Goal: Information Seeking & Learning: Learn about a topic

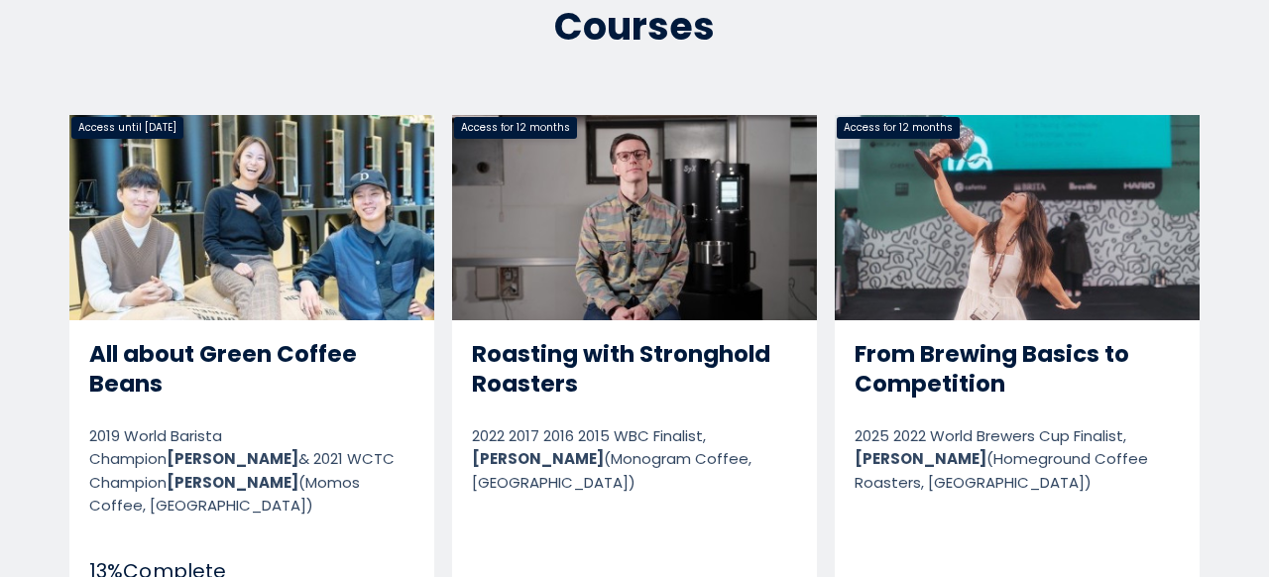
scroll to position [1190, 0]
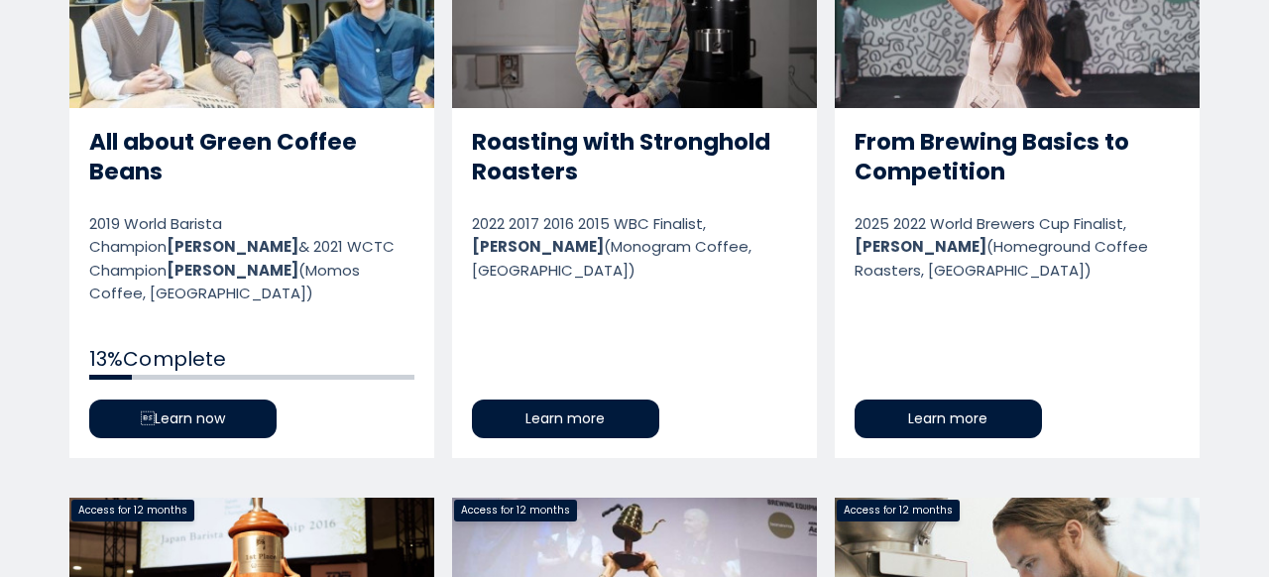
click at [181, 398] on link "All about Green Coffee Beans" at bounding box center [251, 180] width 365 height 555
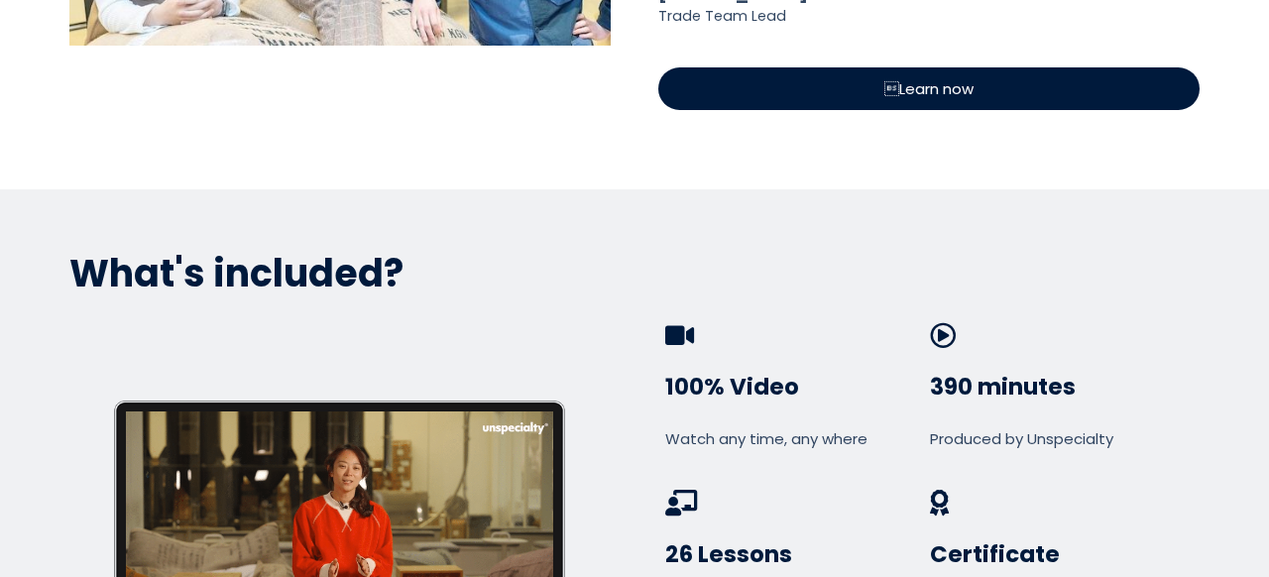
scroll to position [1102, 0]
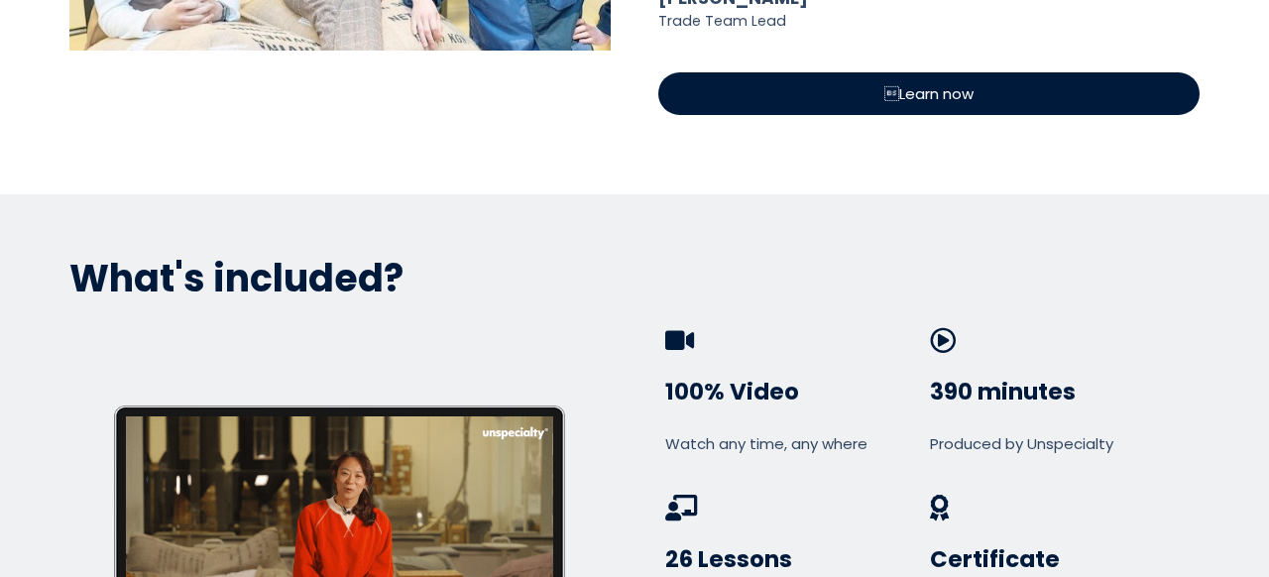
click at [930, 99] on span "Learn now" at bounding box center [928, 93] width 89 height 23
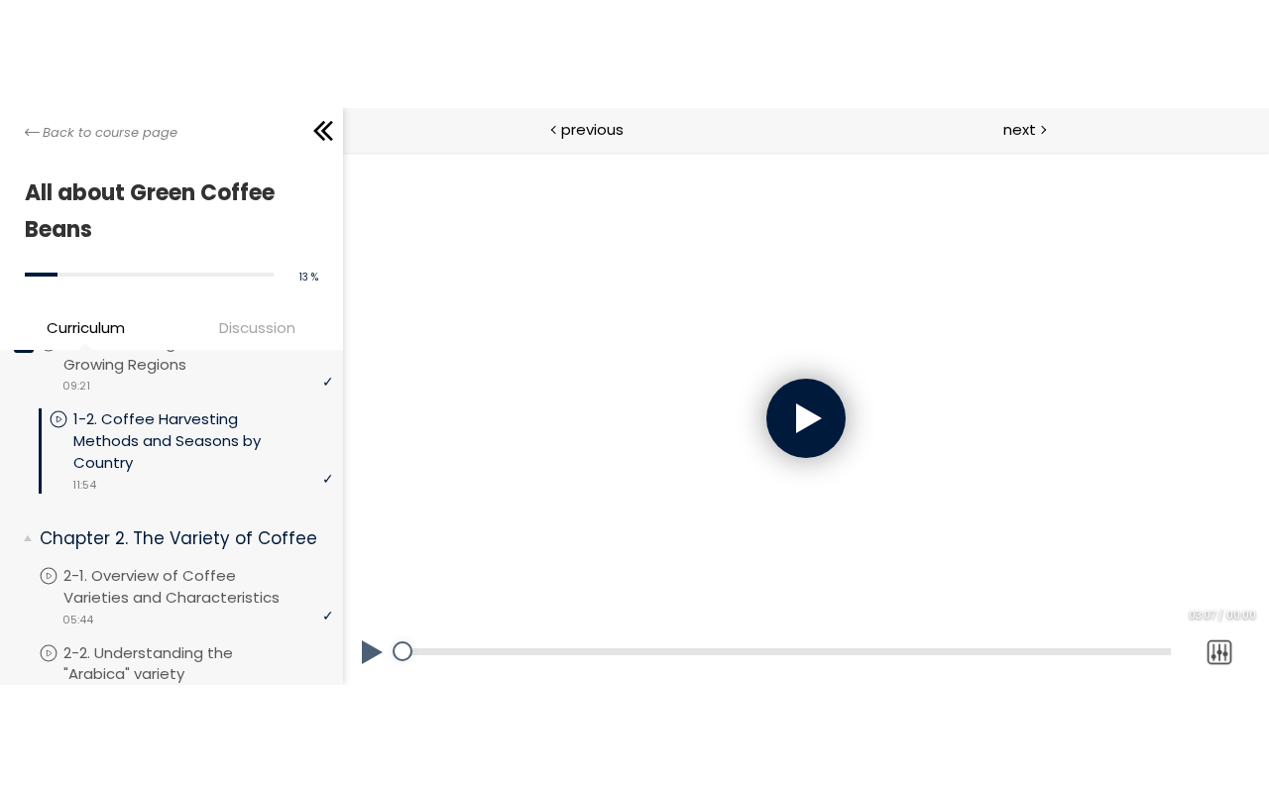
scroll to position [219, 0]
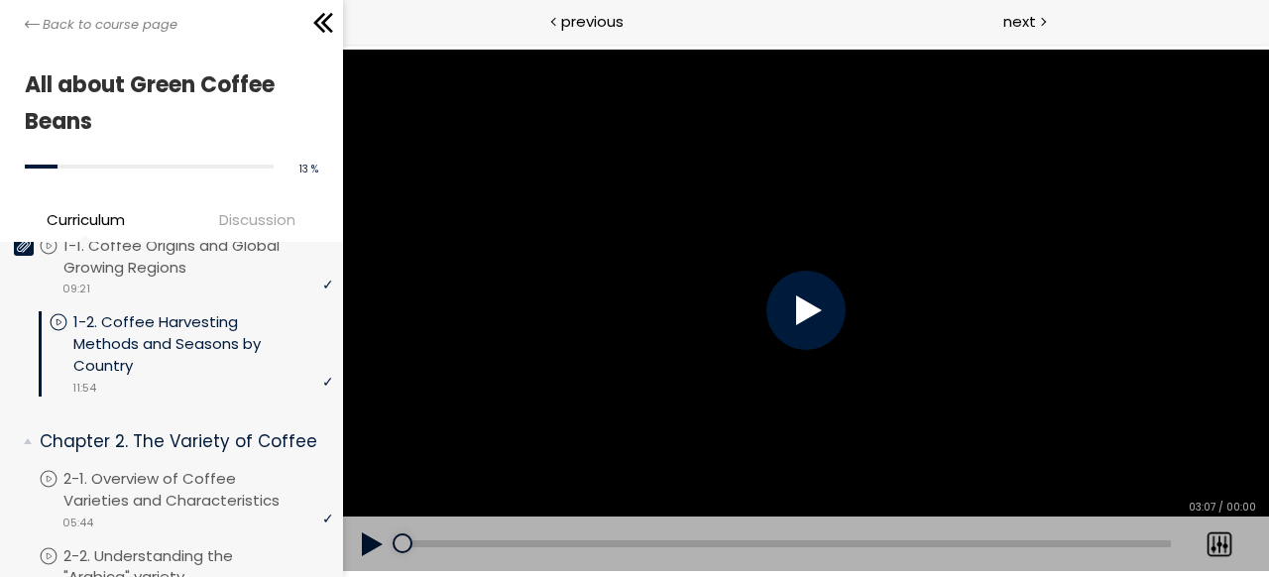
click at [819, 335] on div at bounding box center [804, 310] width 79 height 79
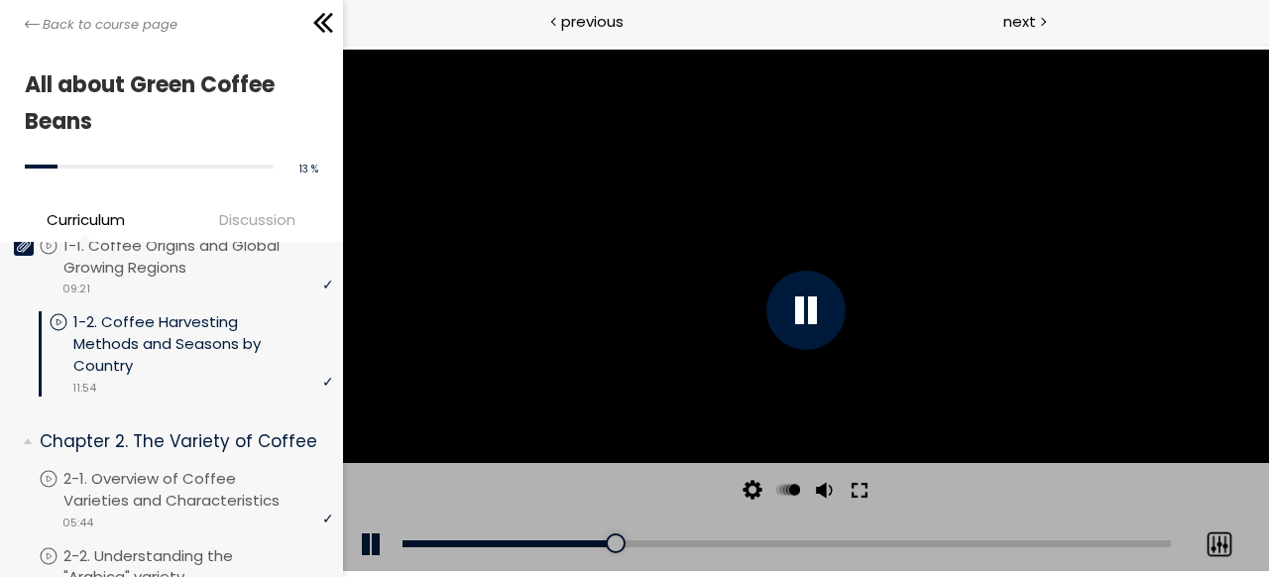
click at [857, 503] on button at bounding box center [859, 490] width 36 height 55
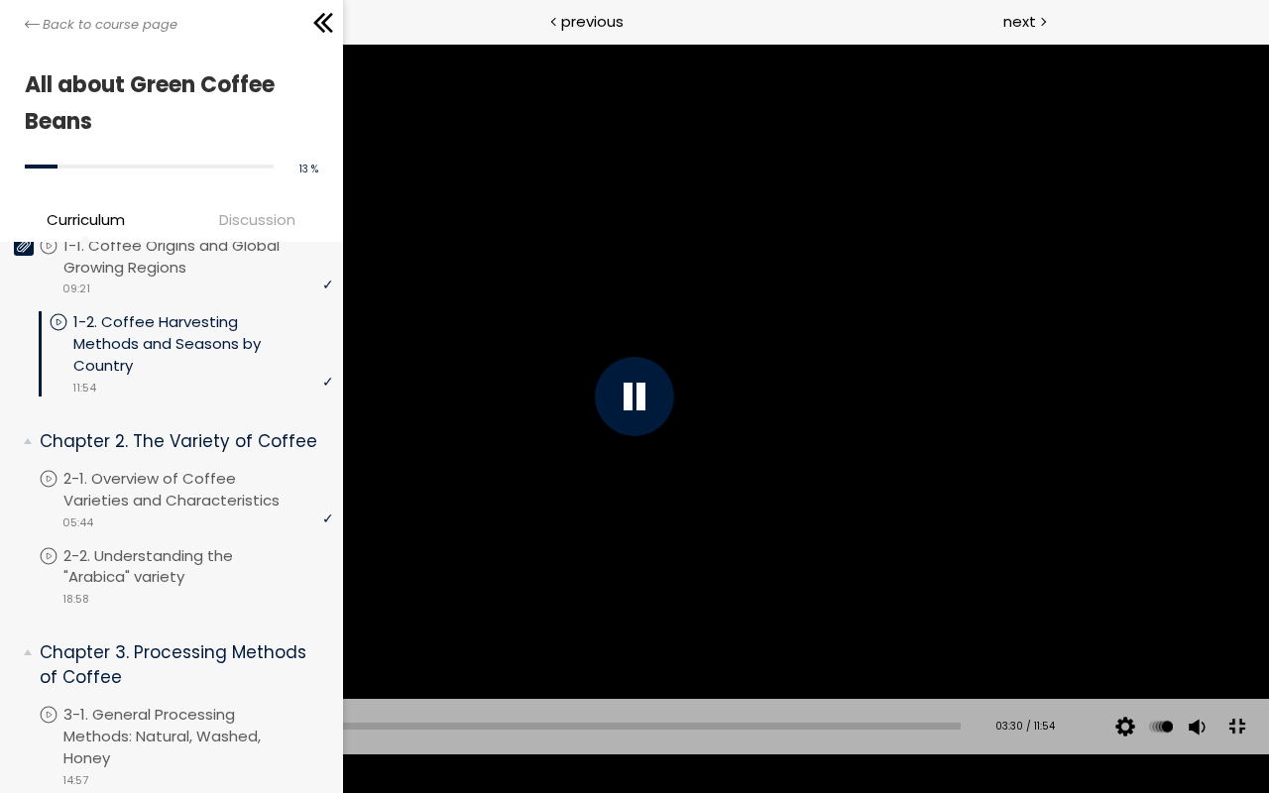
click at [742, 576] on div at bounding box center [634, 397] width 1269 height 714
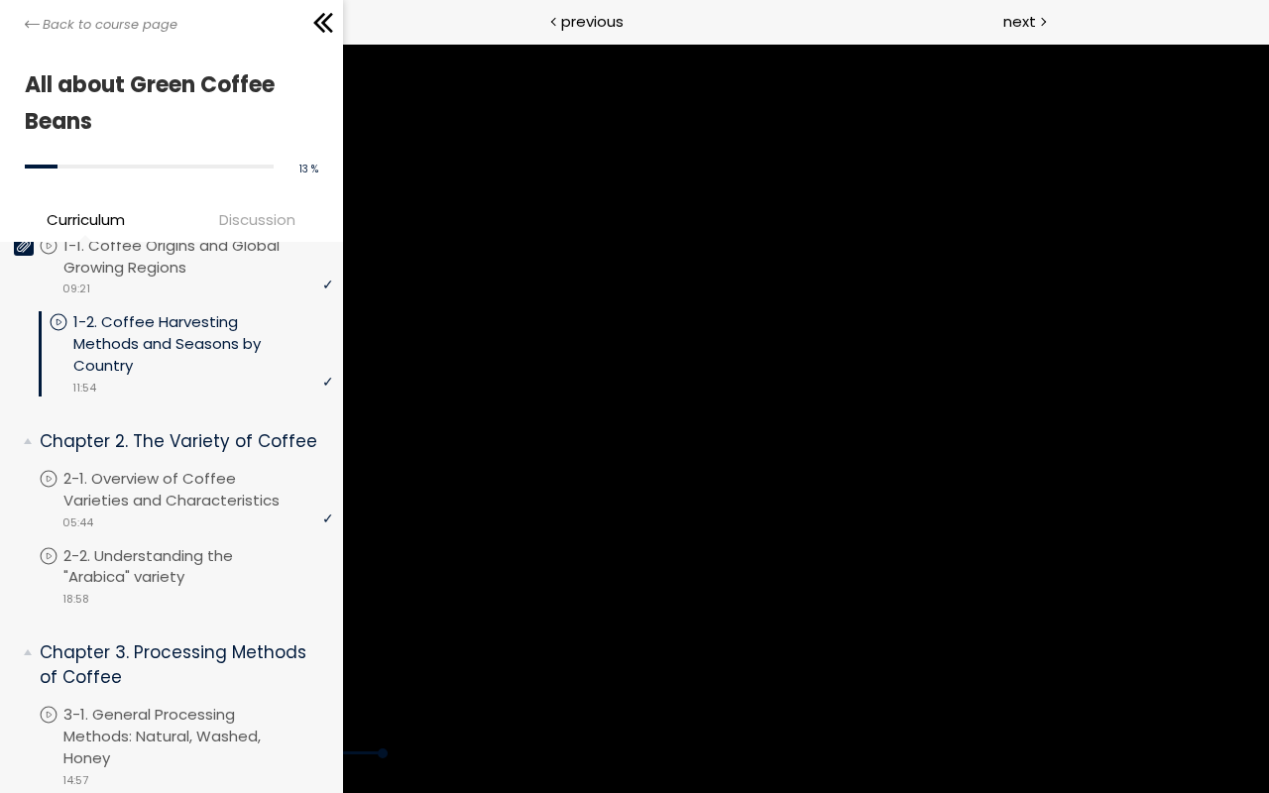
click at [742, 576] on div at bounding box center [634, 397] width 1269 height 714
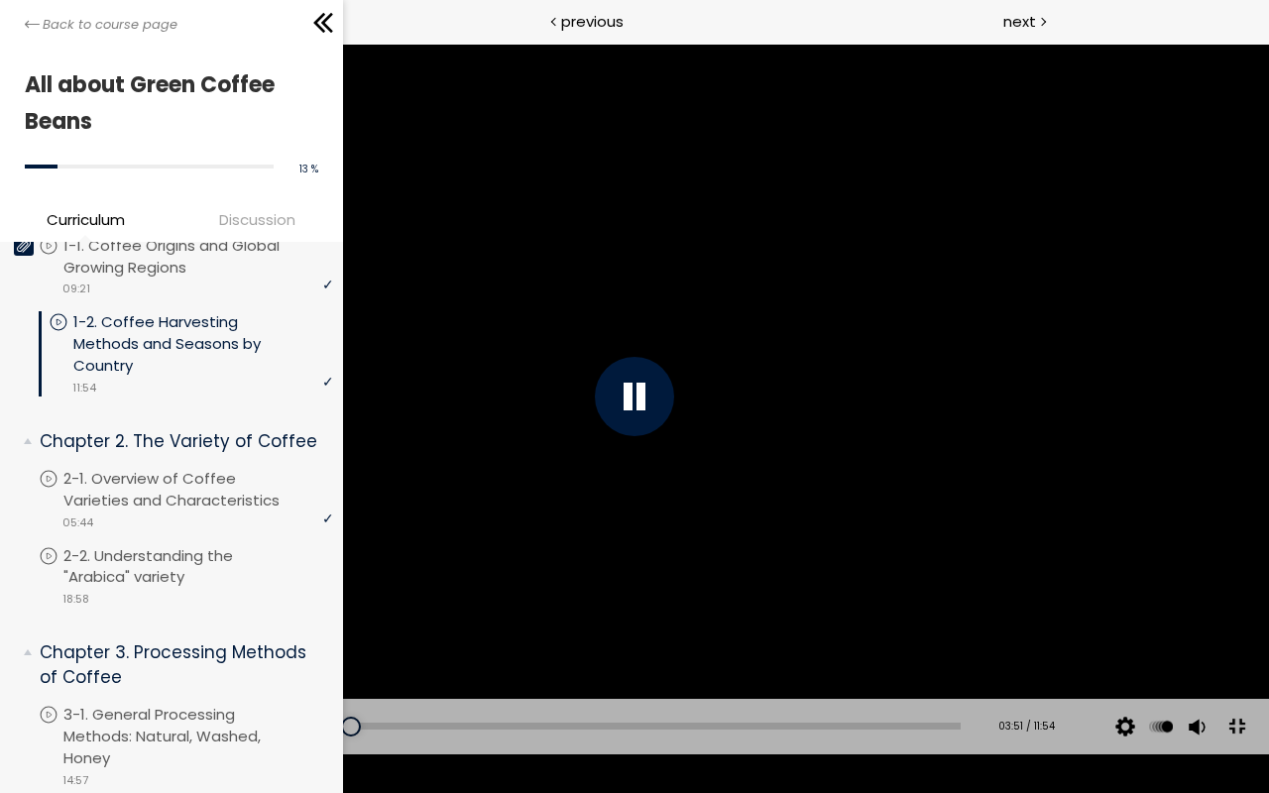
click at [742, 576] on div at bounding box center [634, 397] width 1269 height 714
click at [825, 568] on div at bounding box center [634, 397] width 1269 height 714
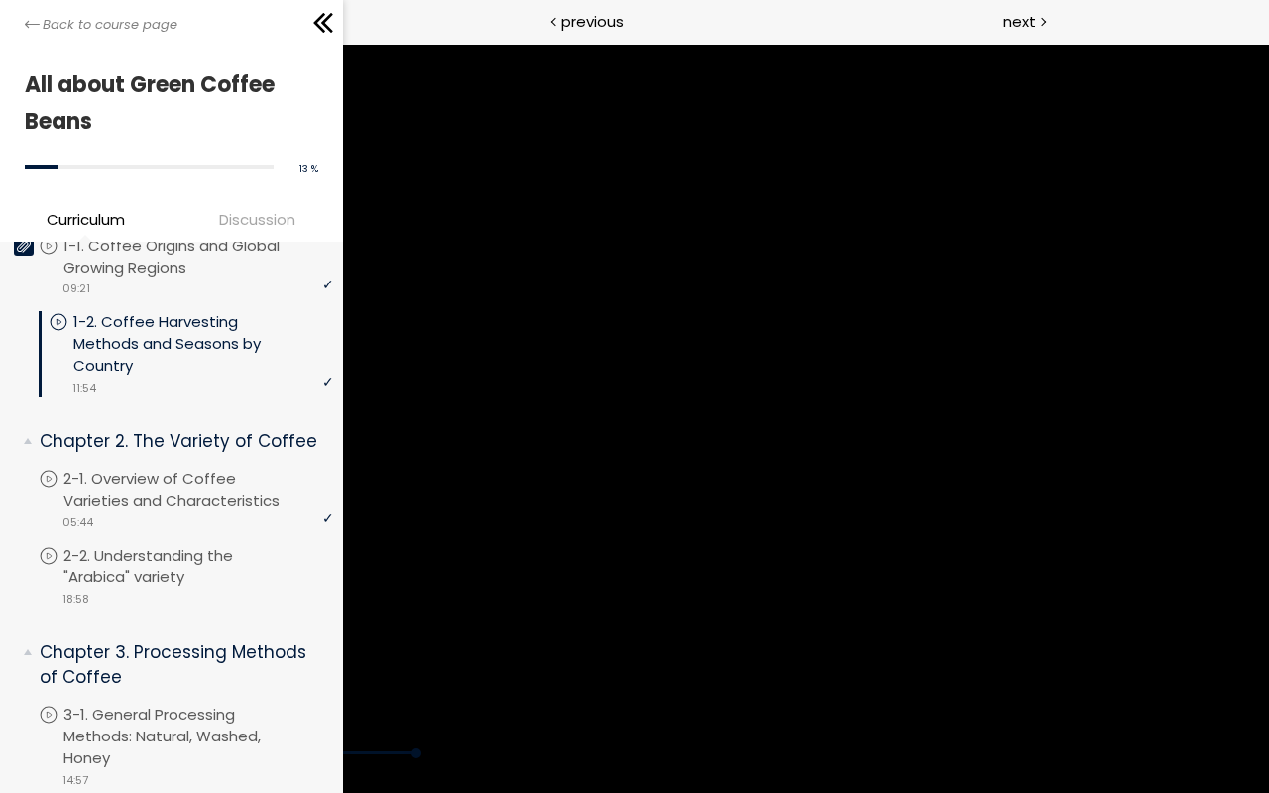
click at [825, 568] on div at bounding box center [634, 397] width 1269 height 714
